Goal: Information Seeking & Learning: Learn about a topic

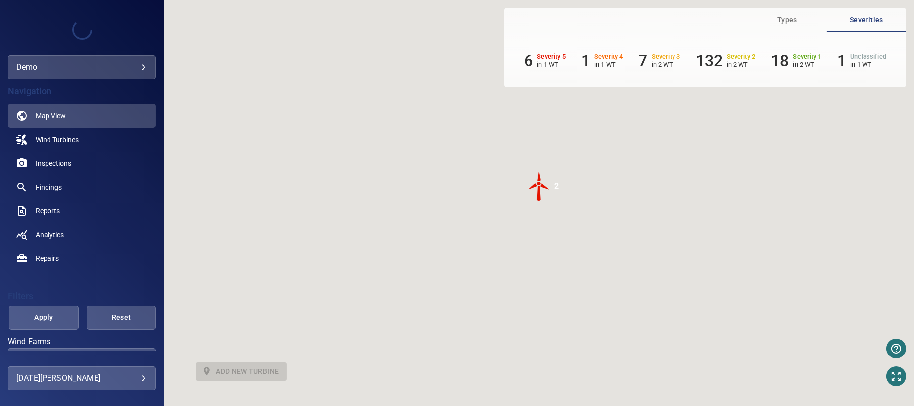
scroll to position [52, 0]
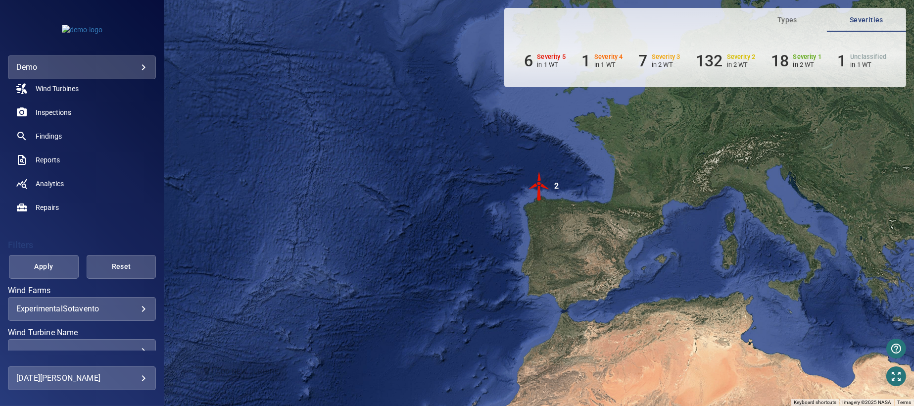
click at [137, 310] on body "**********" at bounding box center [457, 203] width 914 height 406
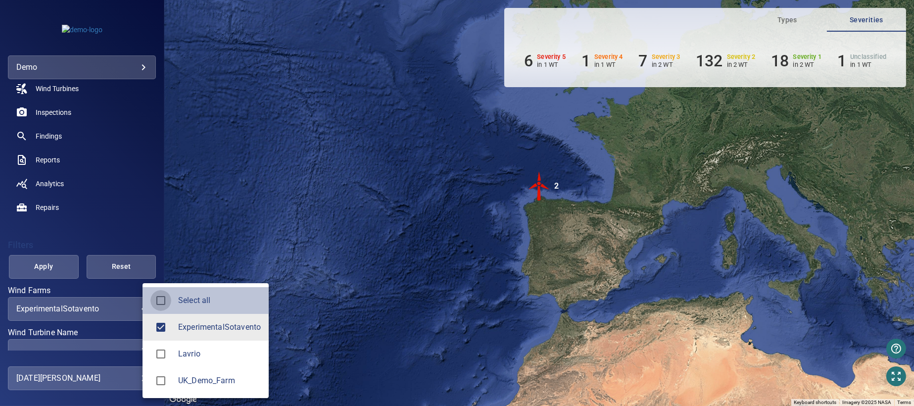
type input "**********"
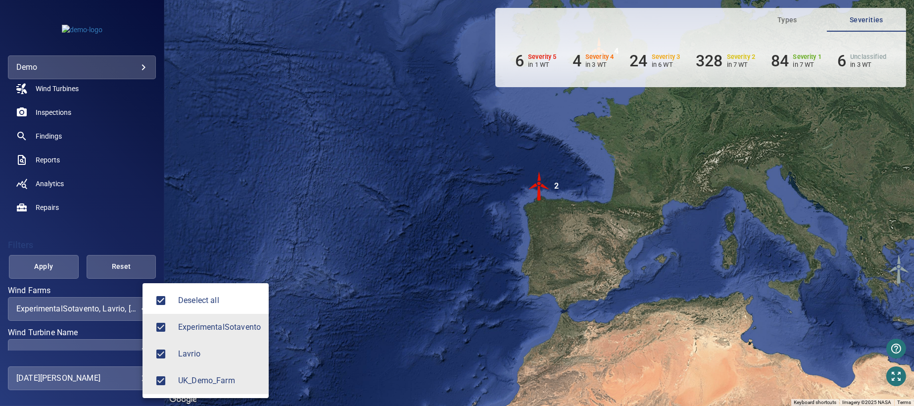
click at [45, 267] on div at bounding box center [457, 203] width 914 height 406
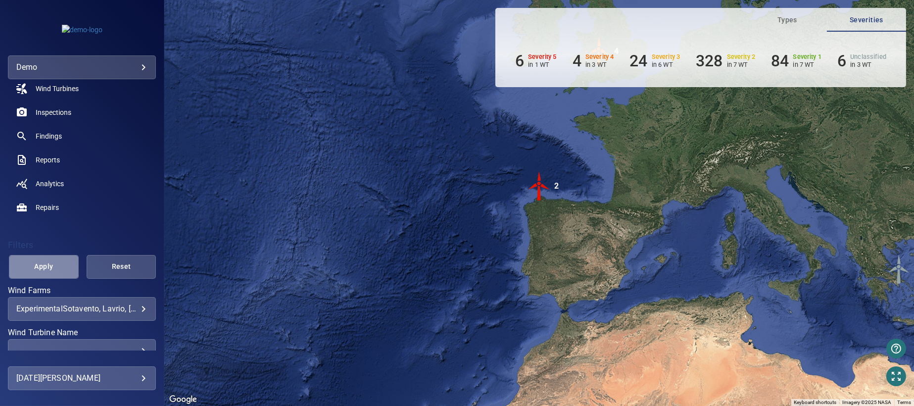
click at [45, 267] on span "Apply" at bounding box center [43, 266] width 45 height 12
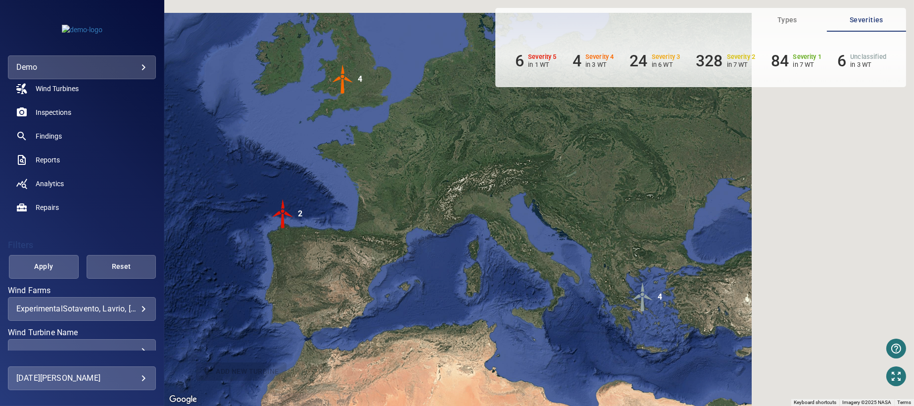
drag, startPoint x: 655, startPoint y: 165, endPoint x: 396, endPoint y: 194, distance: 260.4
click at [396, 194] on div "To activate drag with keyboard, press Alt + Enter. Once in keyboard drag state,…" at bounding box center [539, 203] width 750 height 406
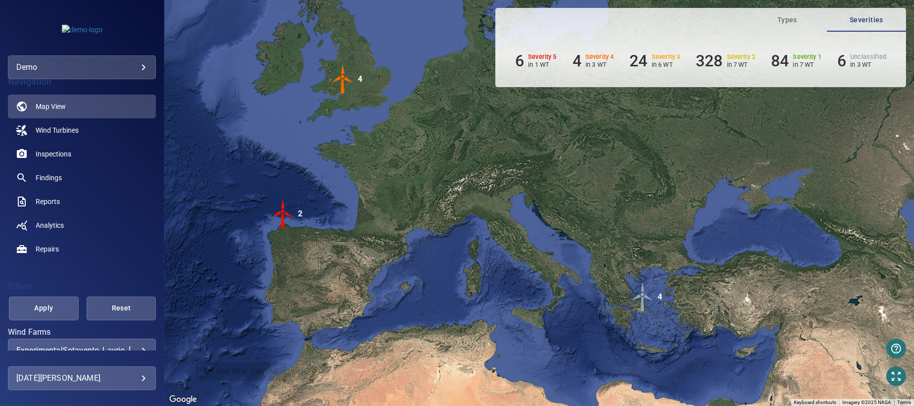
scroll to position [0, 0]
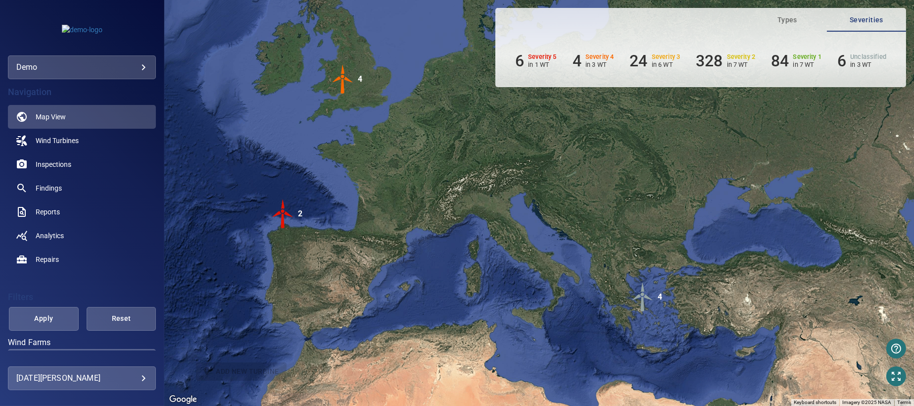
click at [283, 212] on img "2" at bounding box center [283, 214] width 30 height 30
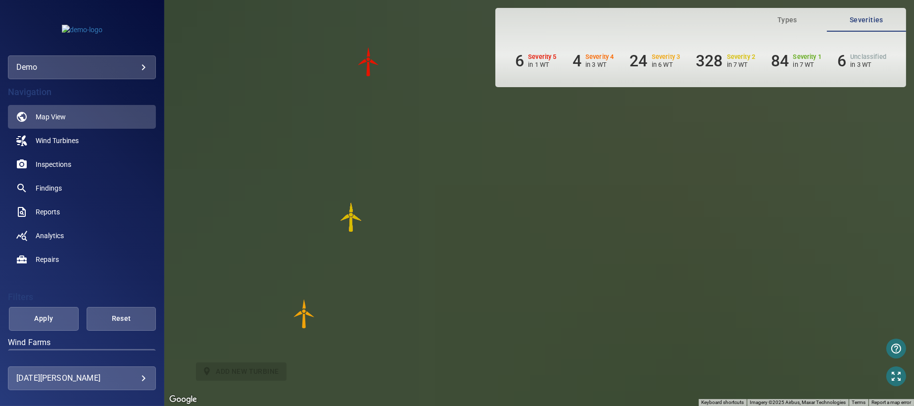
drag, startPoint x: 608, startPoint y: 214, endPoint x: 405, endPoint y: 214, distance: 203.4
click at [405, 214] on div "To navigate, press the arrow keys. To activate drag with keyboard, press Alt + …" at bounding box center [539, 203] width 750 height 406
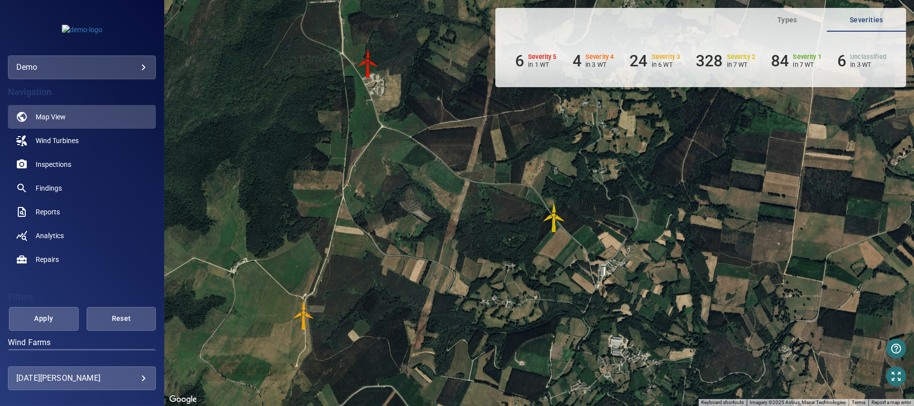
click at [366, 62] on img "WTG-14" at bounding box center [368, 64] width 30 height 30
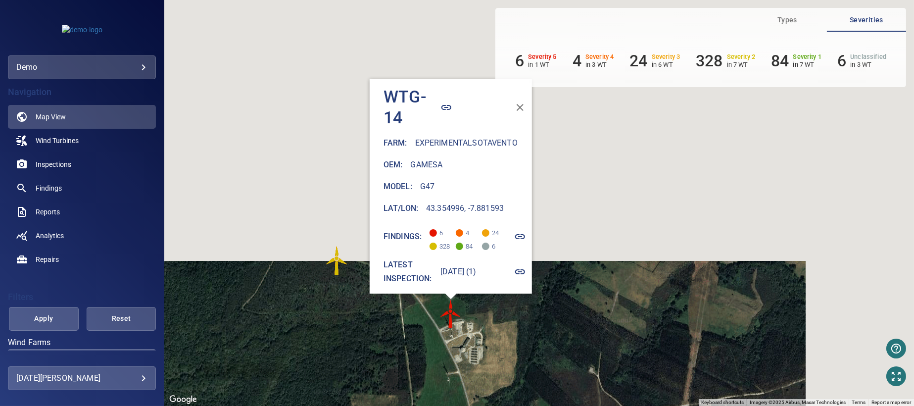
drag, startPoint x: 472, startPoint y: 196, endPoint x: 246, endPoint y: 234, distance: 229.4
click at [246, 234] on div "To navigate, press the arrow keys. To activate drag with keyboard, press Alt + …" at bounding box center [539, 203] width 750 height 406
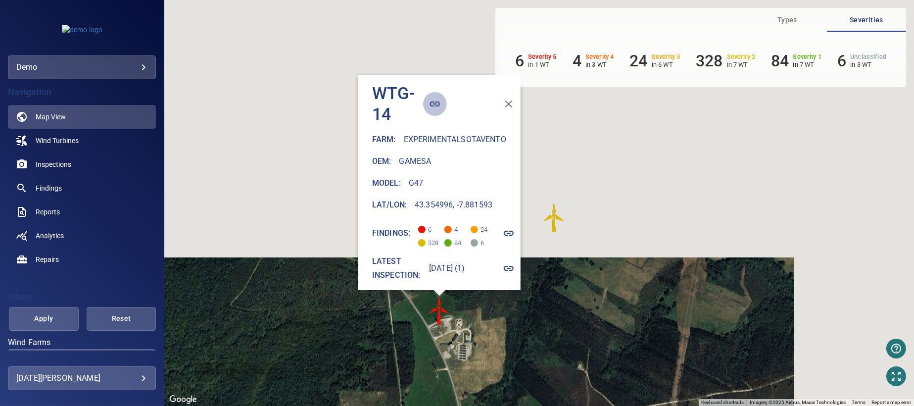
click at [429, 98] on icon "button" at bounding box center [435, 104] width 12 height 12
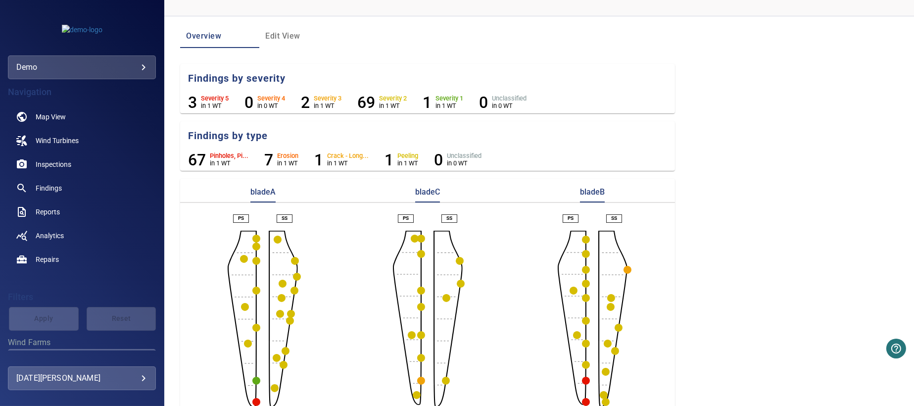
scroll to position [88, 0]
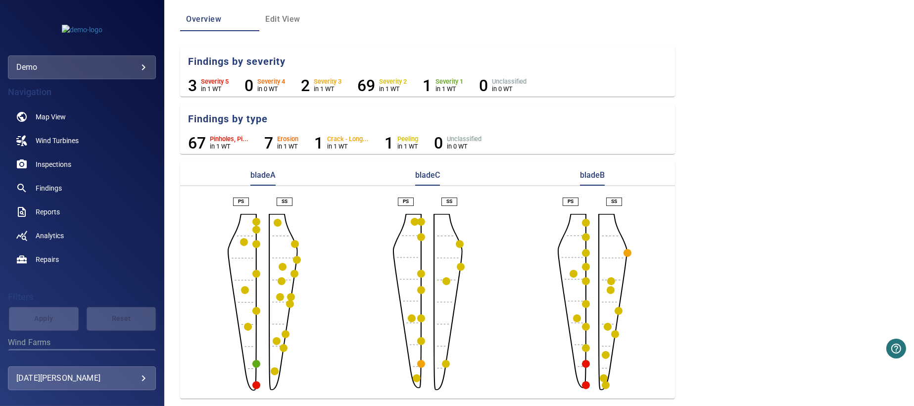
click at [583, 364] on circle "button" at bounding box center [586, 364] width 8 height 8
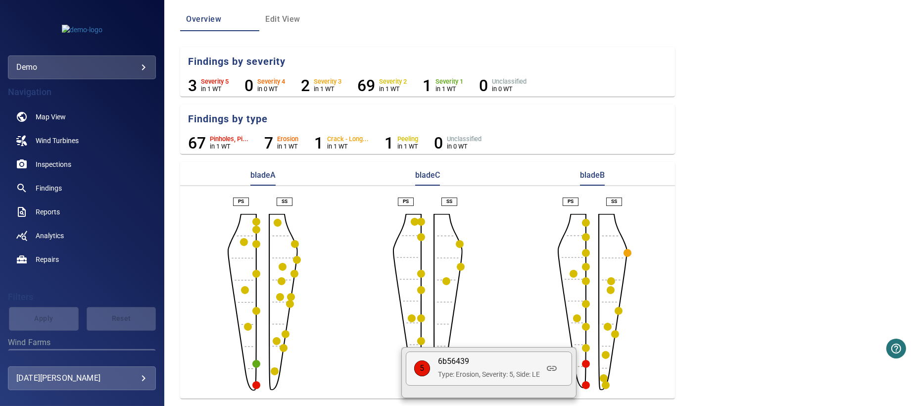
click at [52, 163] on div at bounding box center [457, 203] width 914 height 406
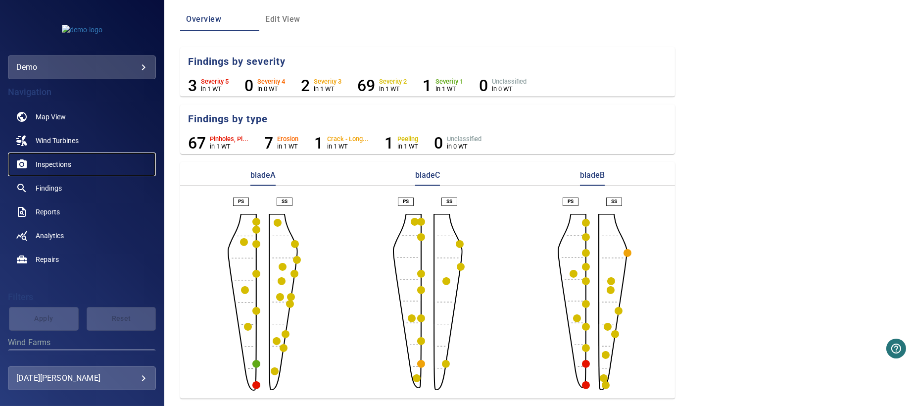
click at [52, 163] on span "Inspections" at bounding box center [54, 164] width 36 height 10
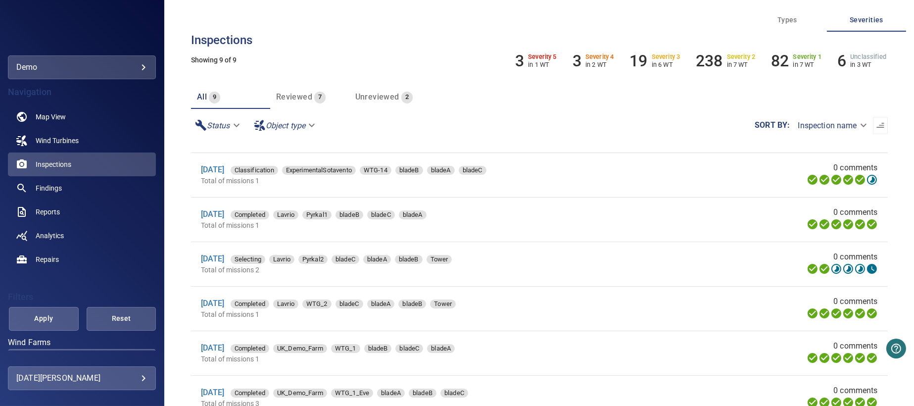
scroll to position [49, 0]
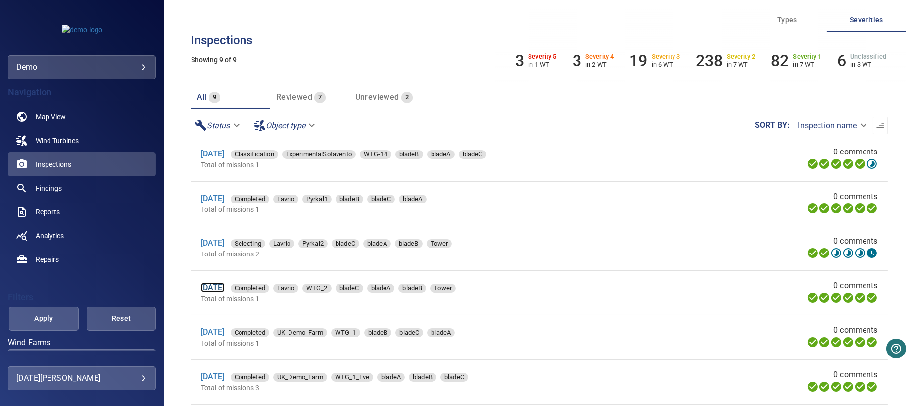
click at [225, 290] on link "[DATE]" at bounding box center [213, 287] width 24 height 9
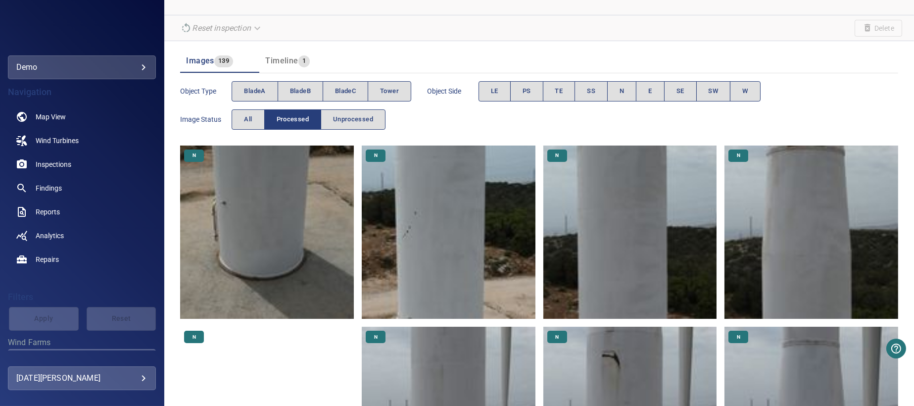
scroll to position [99, 0]
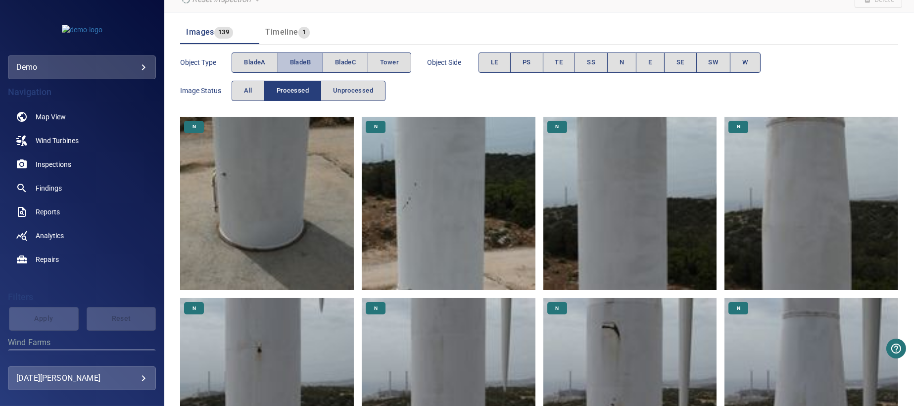
click at [301, 63] on span "bladeB" at bounding box center [300, 62] width 21 height 11
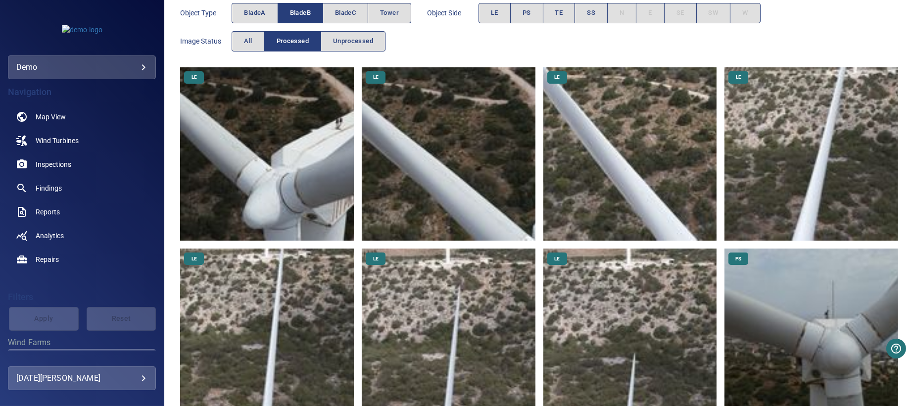
scroll to position [198, 0]
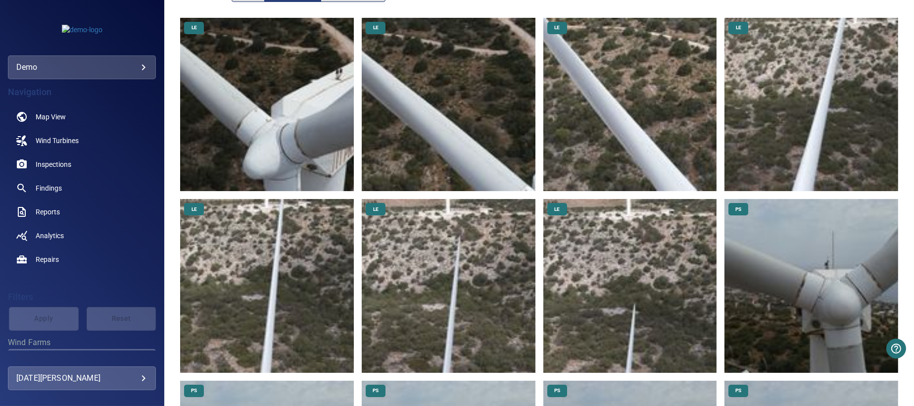
click at [650, 306] on img at bounding box center [630, 286] width 174 height 174
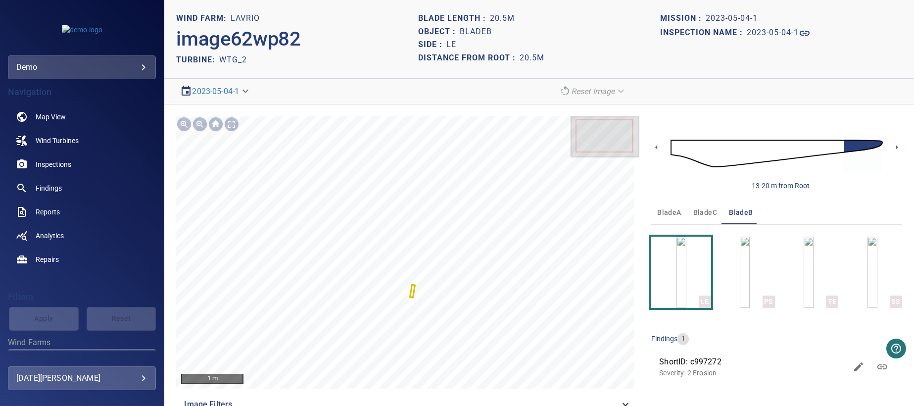
click at [699, 372] on p "Severity: 2 Erosion" at bounding box center [753, 373] width 188 height 10
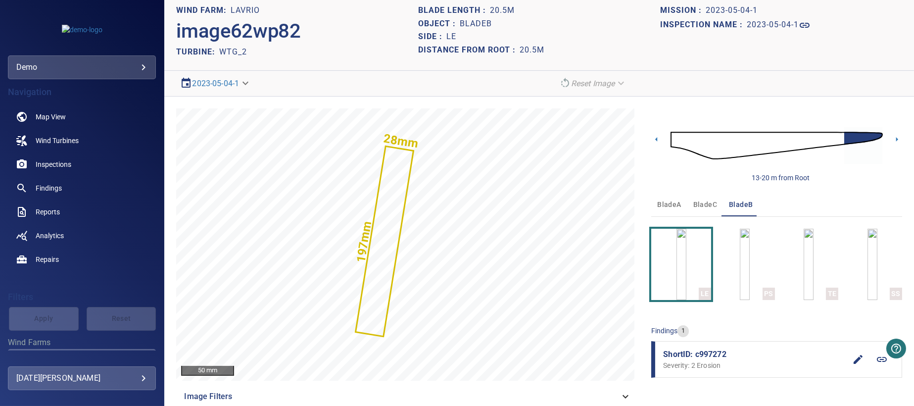
scroll to position [22, 0]
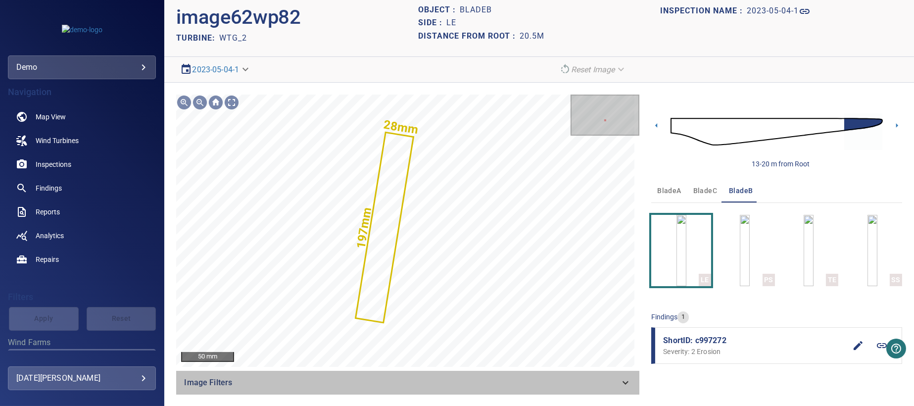
click at [620, 382] on icon at bounding box center [626, 383] width 12 height 12
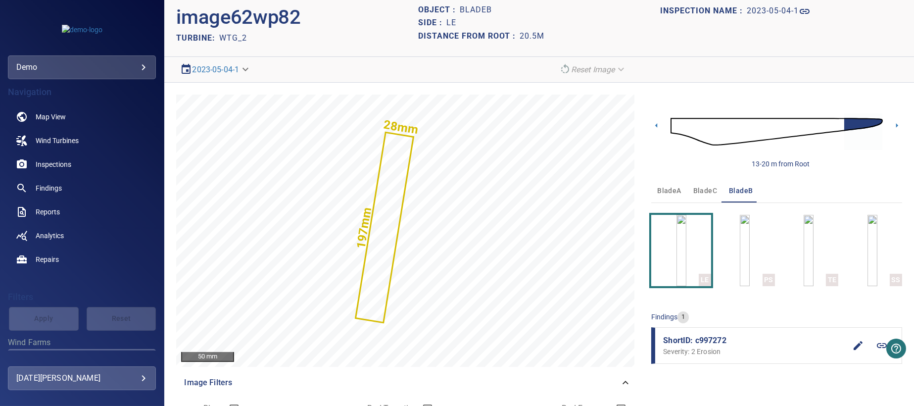
scroll to position [71, 0]
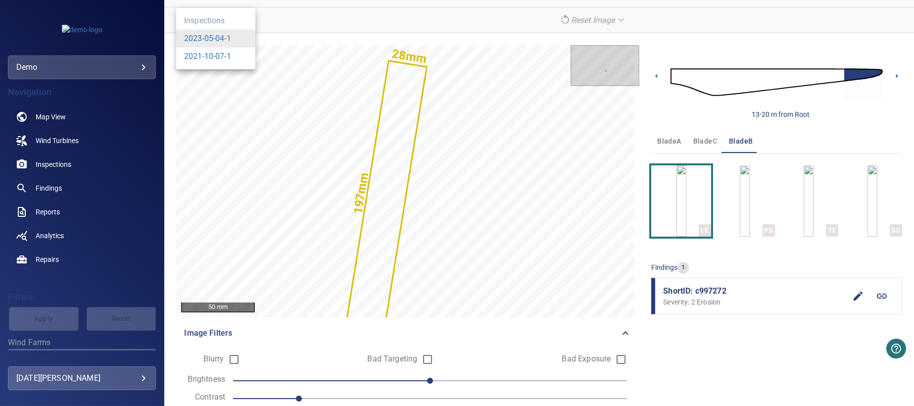
click at [247, 20] on body "**********" at bounding box center [457, 203] width 914 height 406
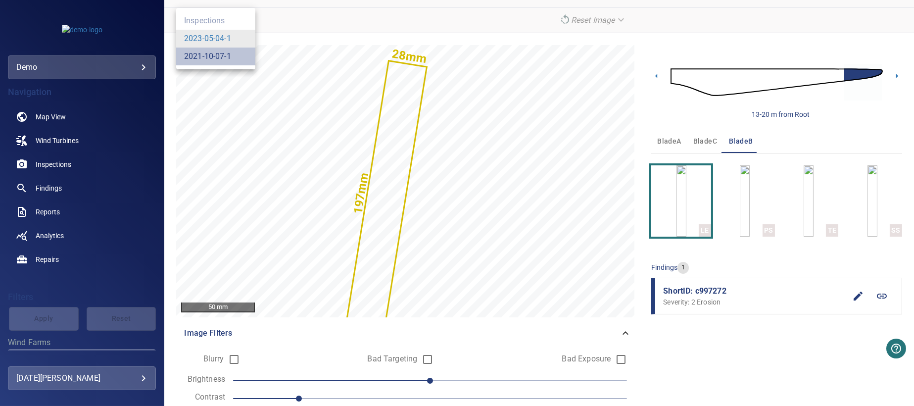
click at [202, 57] on link "2021-10-07-1" at bounding box center [207, 56] width 47 height 12
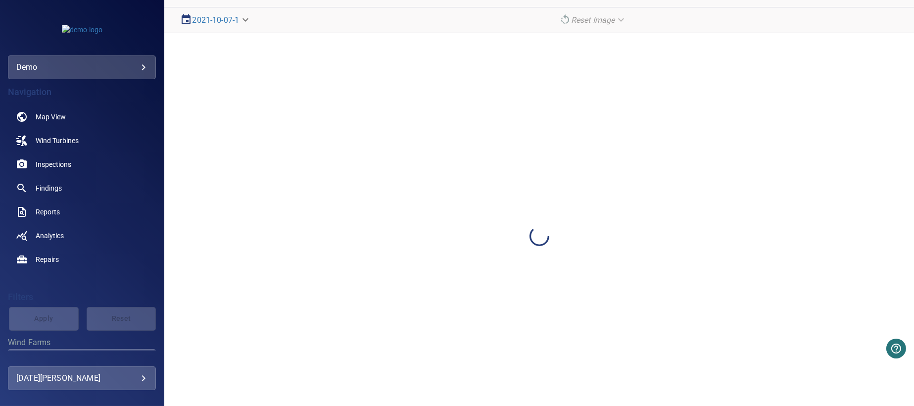
scroll to position [29, 0]
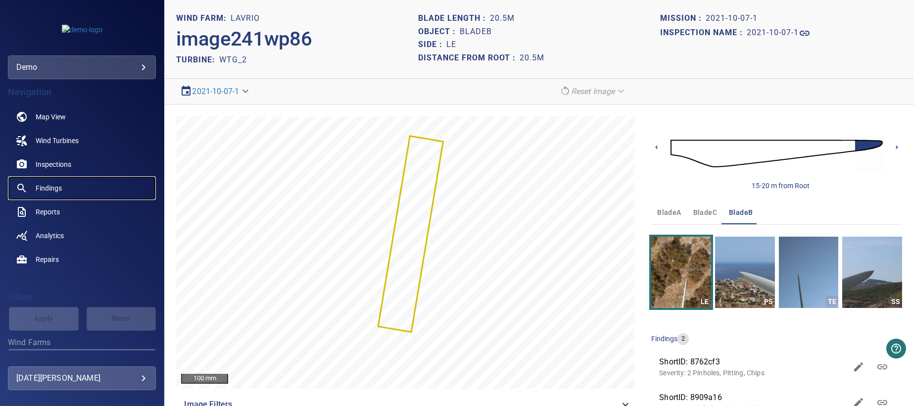
click at [51, 186] on span "Findings" at bounding box center [49, 188] width 26 height 10
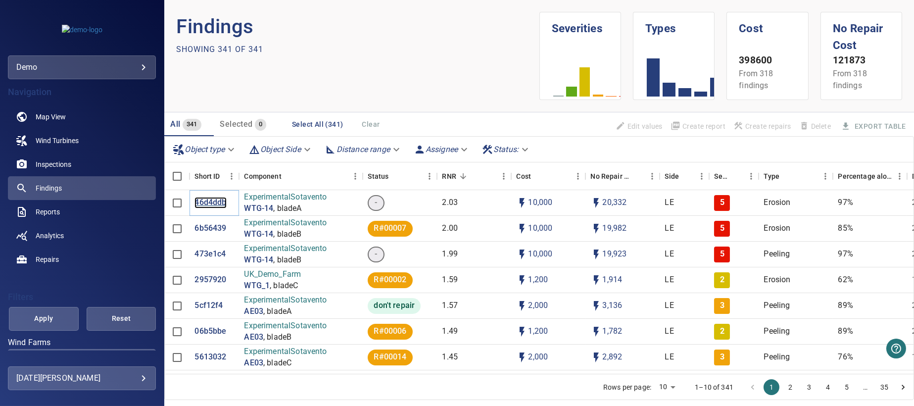
click at [213, 202] on p "46d4ddb" at bounding box center [211, 202] width 32 height 11
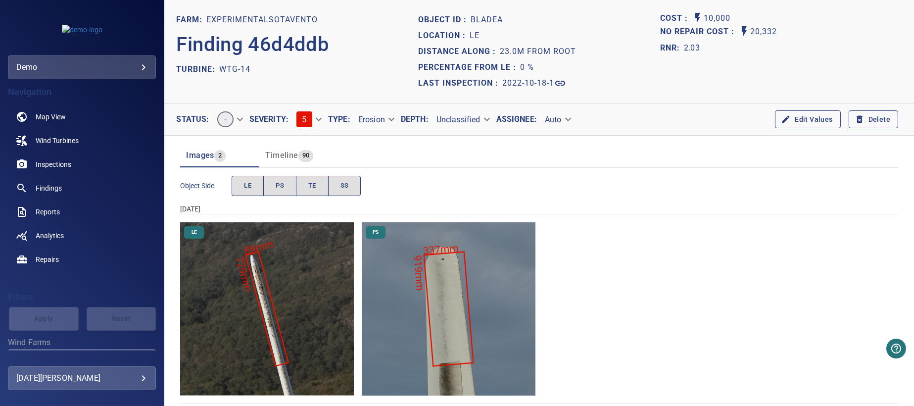
click at [262, 299] on img "ExperimentalSotavento/WTG-14/2022-10-18-1/2022-10-18-1/image71wp78.jpg" at bounding box center [267, 309] width 174 height 174
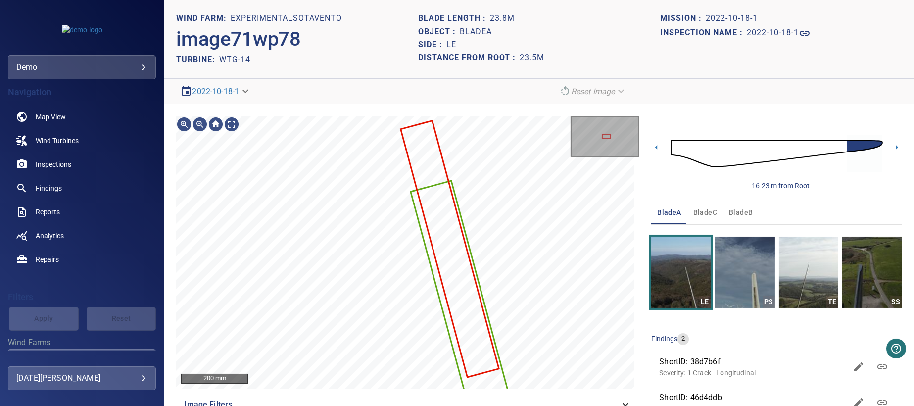
scroll to position [29, 0]
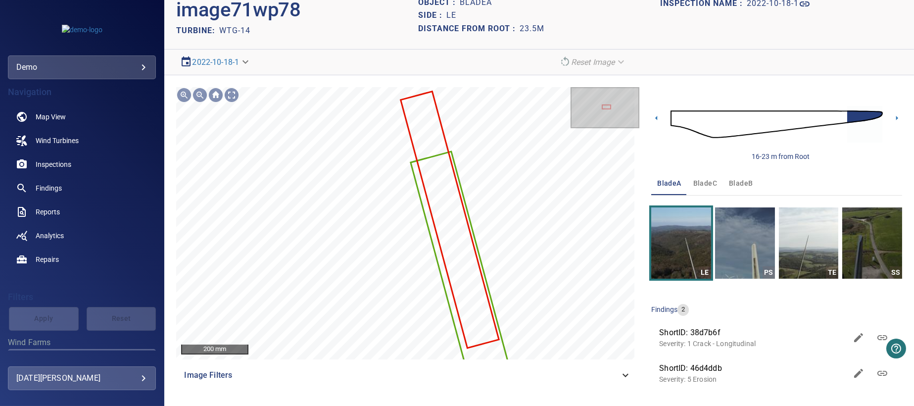
click at [719, 367] on span "ShortID: 46d4ddb" at bounding box center [753, 368] width 188 height 12
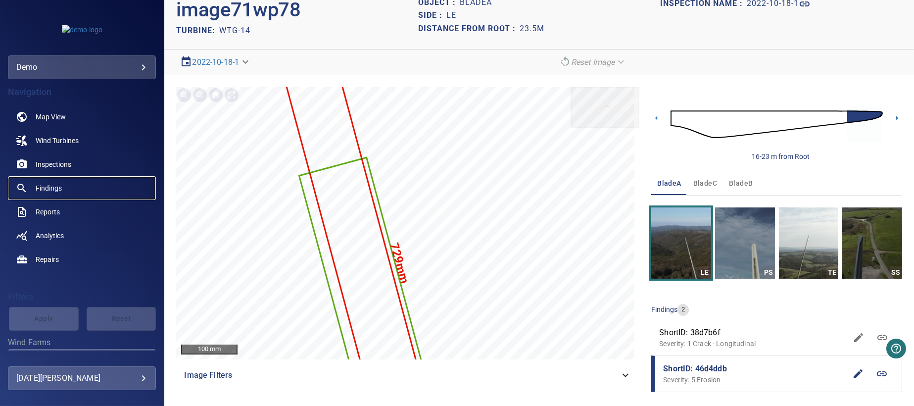
click at [54, 188] on span "Findings" at bounding box center [49, 188] width 26 height 10
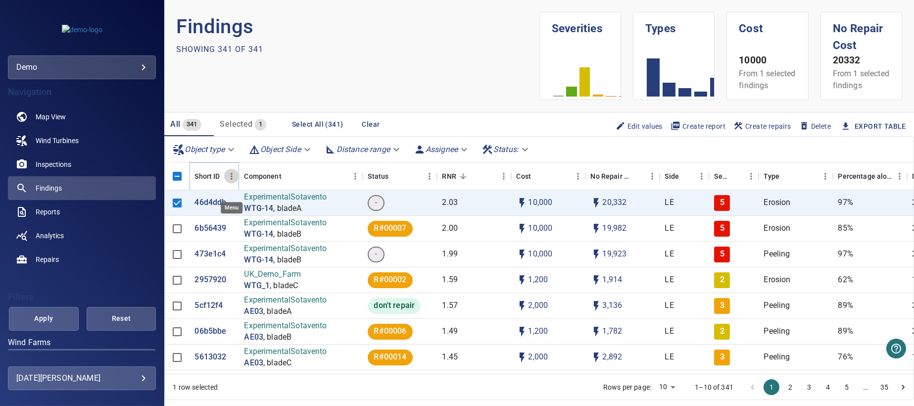
click at [230, 181] on icon "Menu" at bounding box center [232, 176] width 10 height 10
click at [177, 207] on span "Manage columns" at bounding box center [187, 208] width 89 height 12
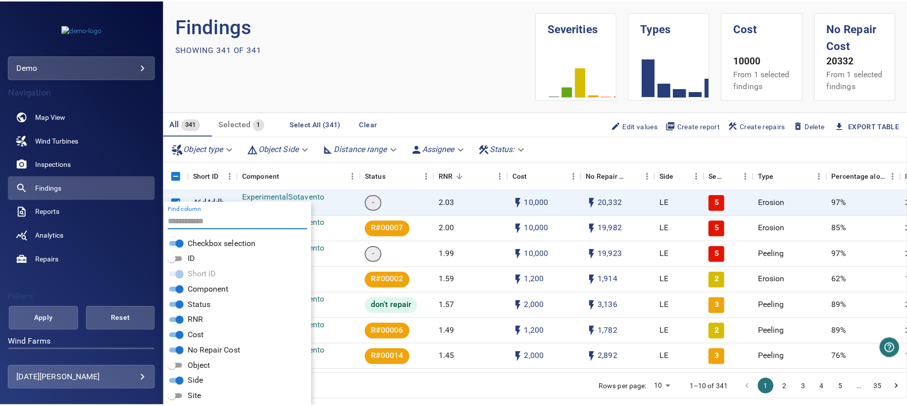
scroll to position [18, 0]
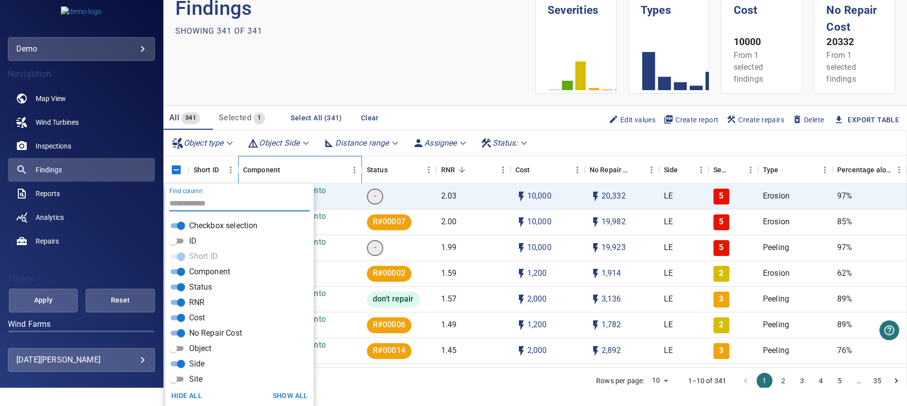
click at [311, 167] on div "Component" at bounding box center [295, 170] width 104 height 28
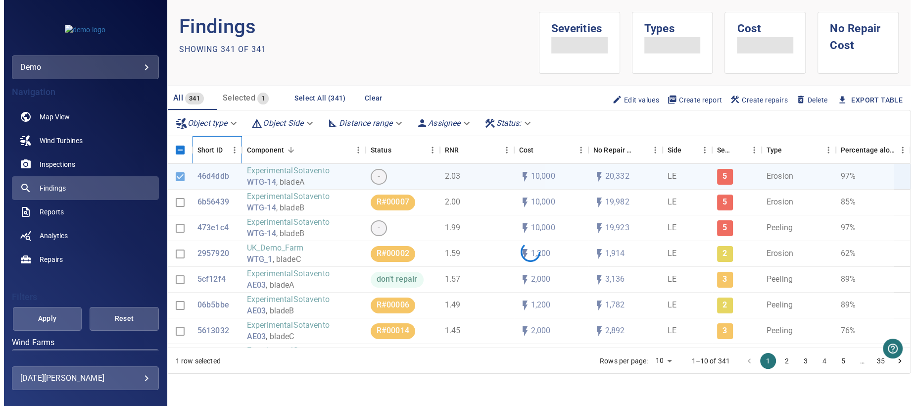
scroll to position [0, 0]
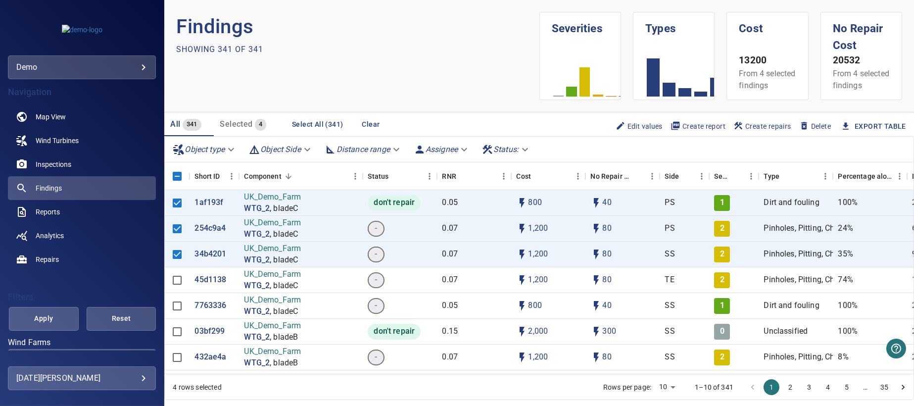
click at [696, 132] on span "Create report" at bounding box center [698, 126] width 55 height 11
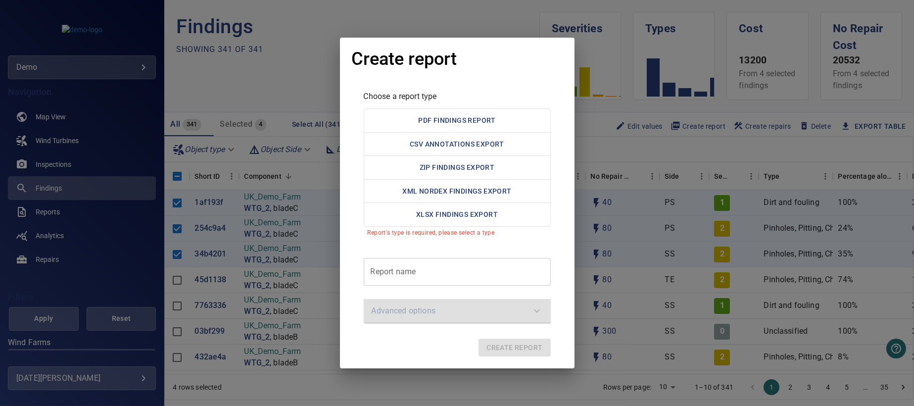
click at [260, 90] on div "Create report Choose a report type PDF Findings Report CSV Annotations Export Z…" at bounding box center [457, 203] width 914 height 406
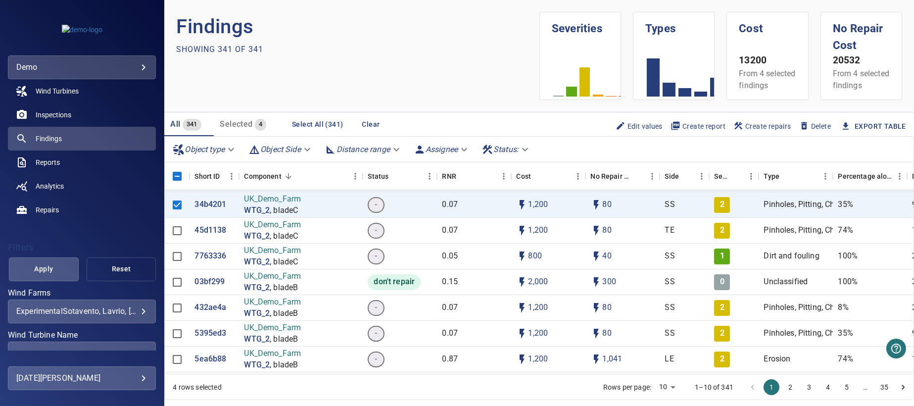
scroll to position [180, 0]
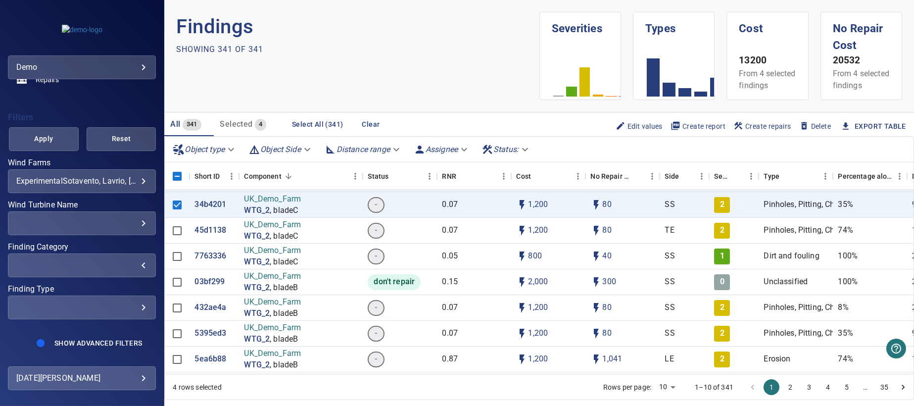
click at [136, 265] on div "​" at bounding box center [81, 264] width 131 height 9
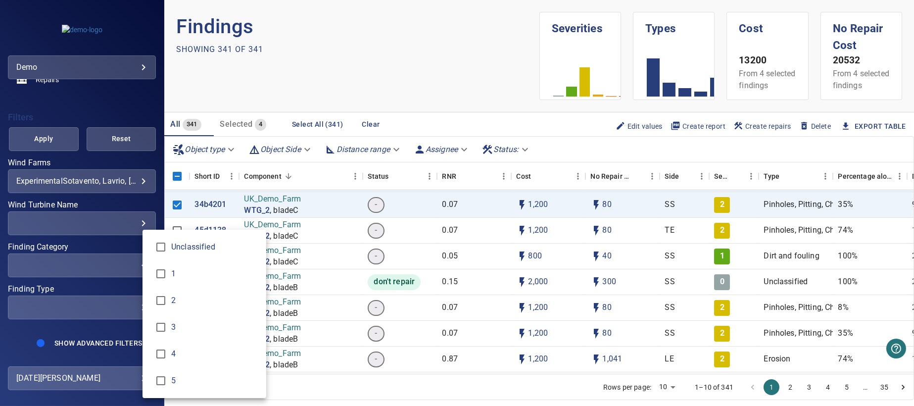
click at [156, 125] on div "Finding Category" at bounding box center [457, 203] width 914 height 406
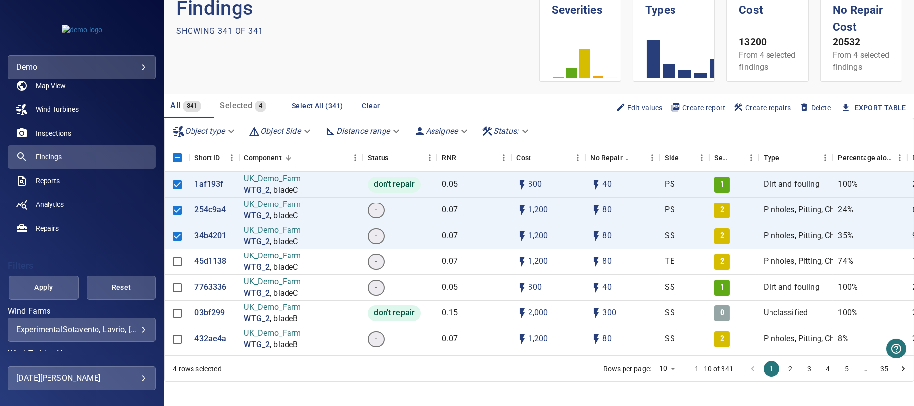
scroll to position [0, 0]
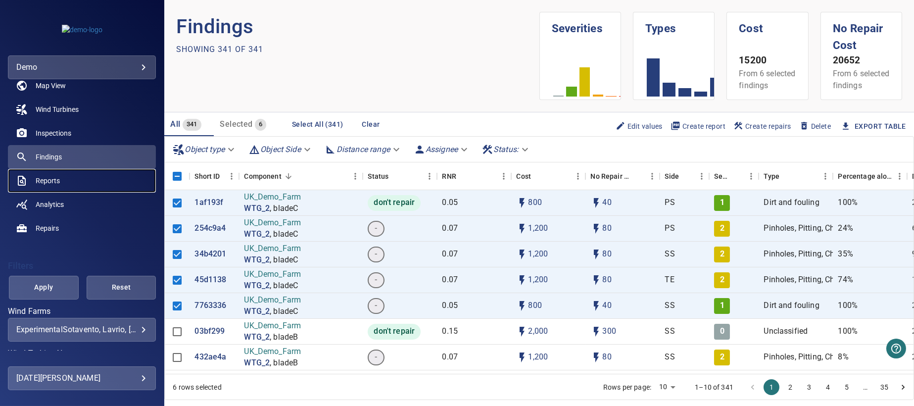
click at [55, 181] on span "Reports" at bounding box center [48, 181] width 24 height 10
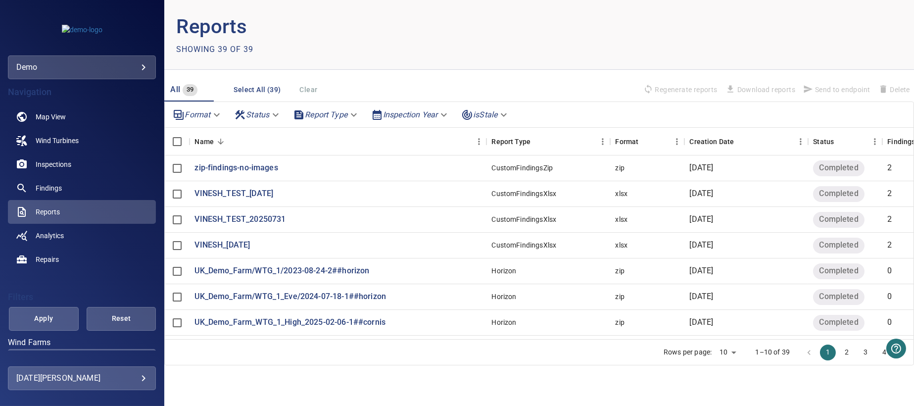
click at [353, 116] on body "**********" at bounding box center [457, 203] width 914 height 406
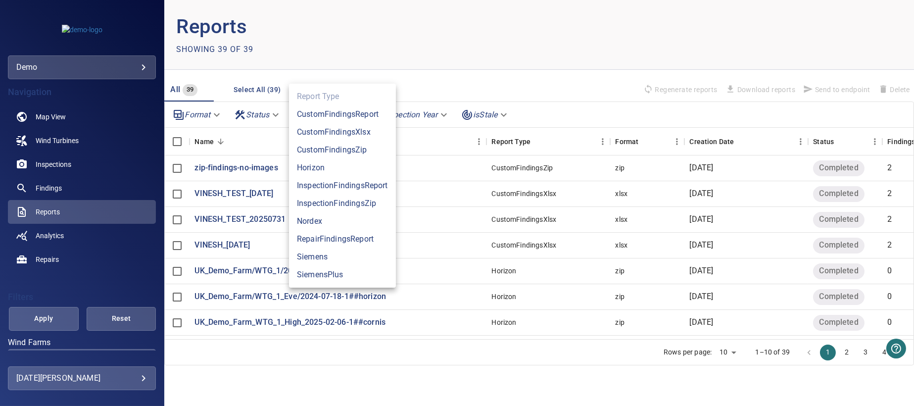
click at [328, 359] on div at bounding box center [457, 203] width 914 height 406
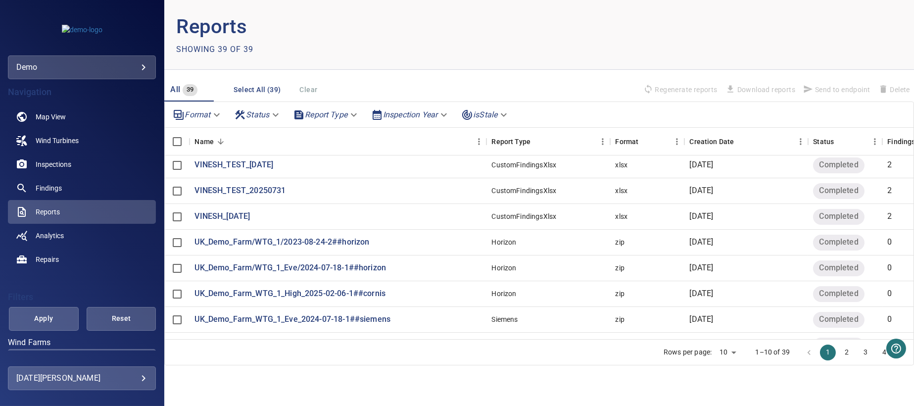
scroll to position [67, 0]
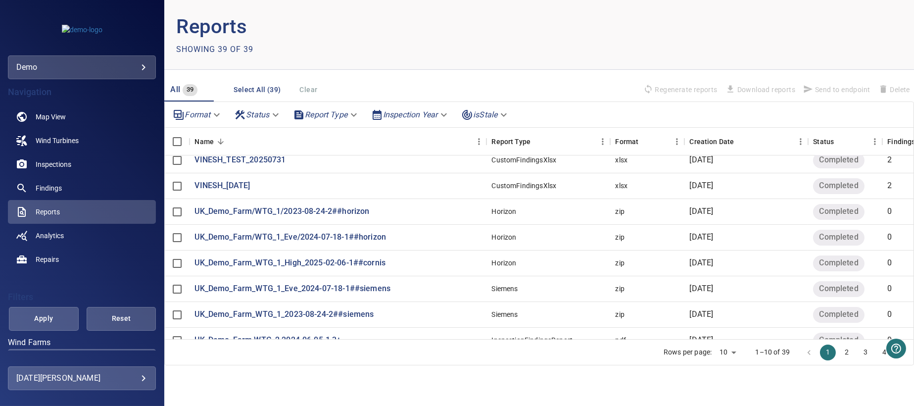
click at [735, 352] on body "**********" at bounding box center [457, 203] width 914 height 406
click at [723, 368] on li "50" at bounding box center [727, 367] width 29 height 18
type input "**"
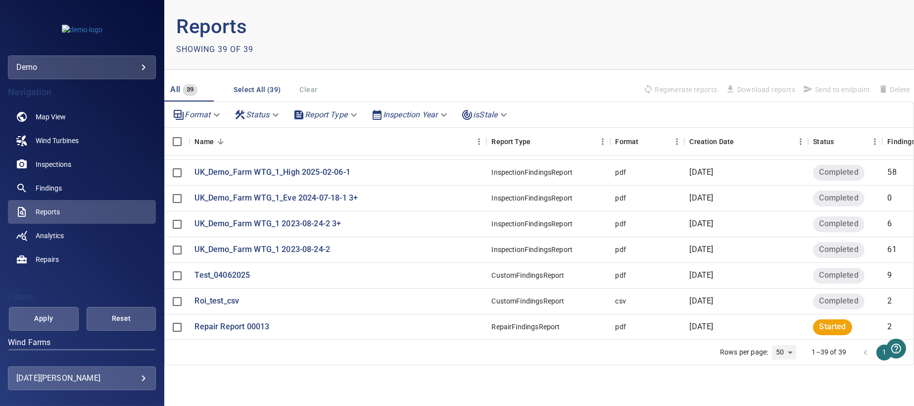
scroll to position [346, 0]
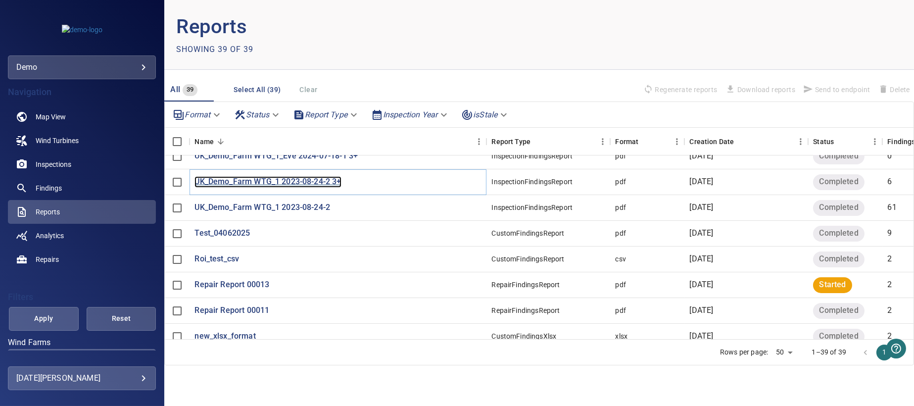
click at [334, 183] on p "UK_Demo_Farm WTG_1 2023-08-24-2 3+" at bounding box center [268, 181] width 147 height 11
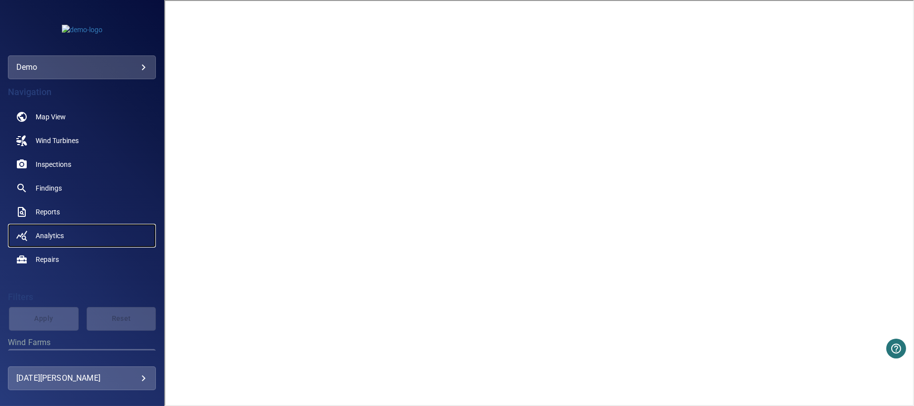
click at [45, 234] on span "Analytics" at bounding box center [50, 236] width 28 height 10
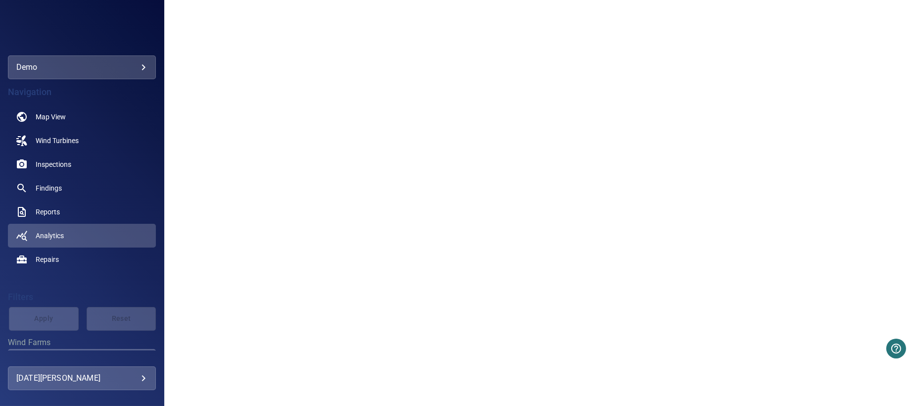
scroll to position [544, 0]
click at [54, 255] on span "Repairs" at bounding box center [47, 259] width 23 height 10
